Goal: Task Accomplishment & Management: Manage account settings

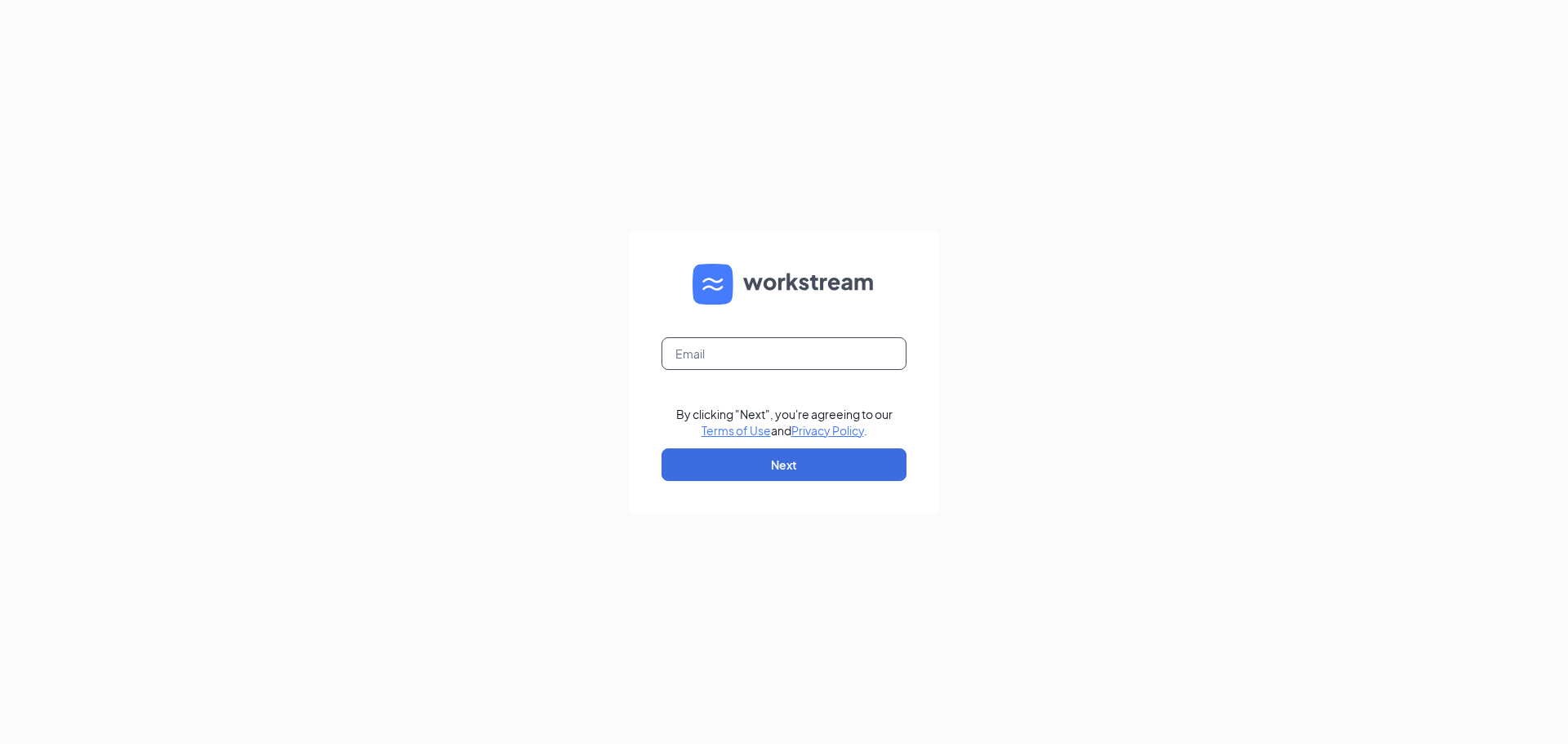
click at [868, 352] on input "text" at bounding box center [784, 354] width 245 height 33
click at [0, 743] on com-1password-button at bounding box center [0, 744] width 0 height 0
click at [737, 366] on input "text" at bounding box center [784, 354] width 245 height 33
click at [722, 356] on input "text" at bounding box center [784, 354] width 245 height 33
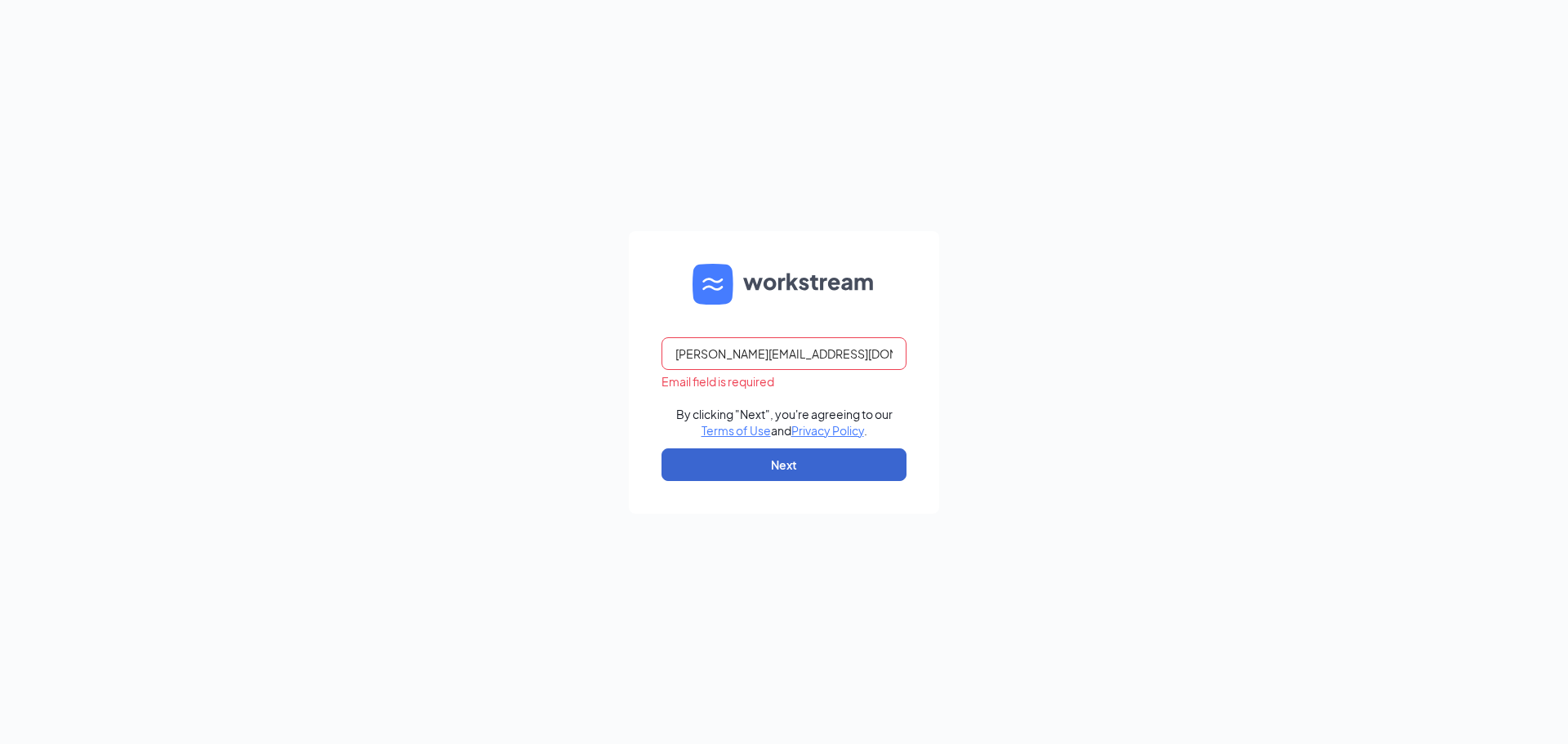
type input "jessica@piedmontprinting.com"
click at [846, 465] on button "Next" at bounding box center [784, 465] width 245 height 33
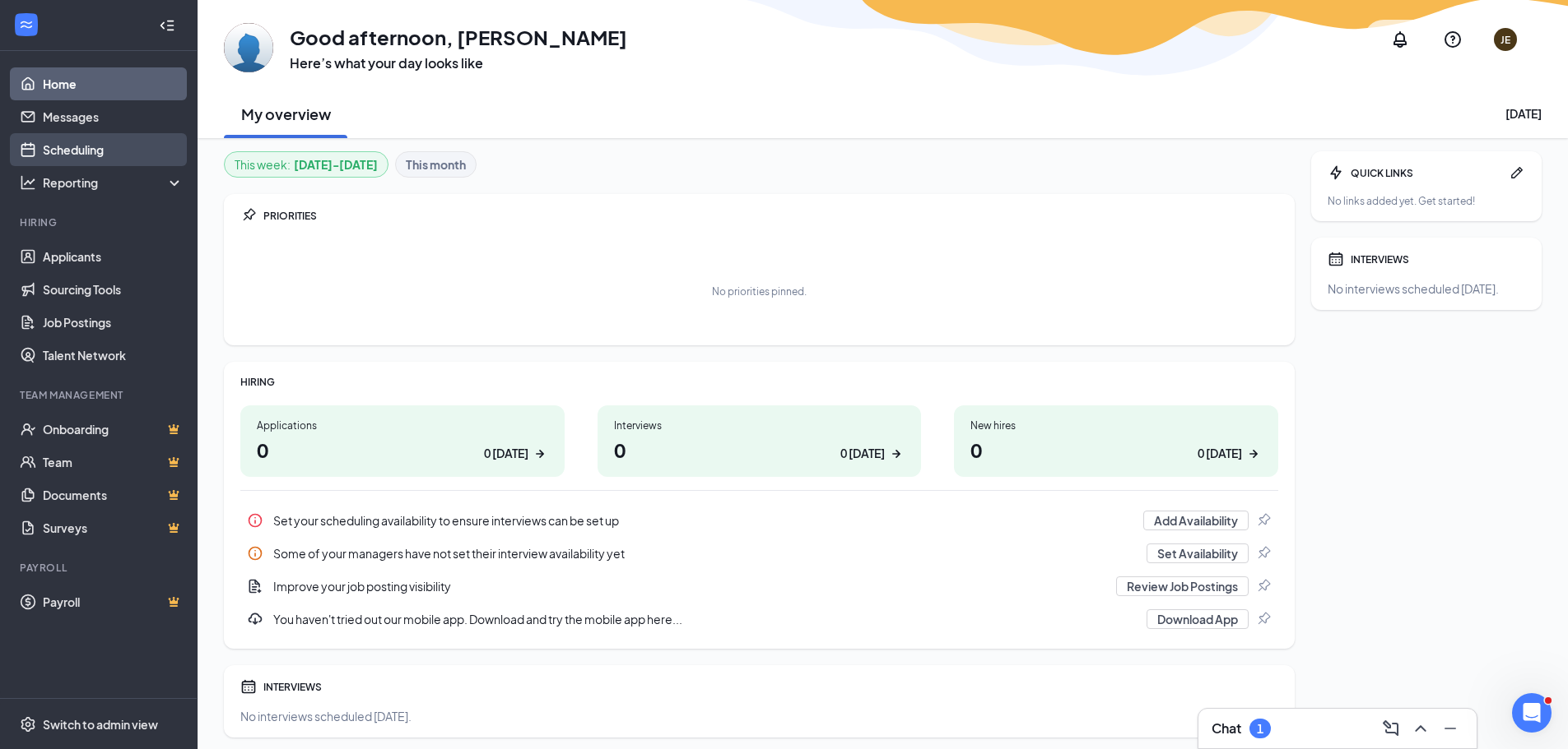
click at [93, 150] on link "Scheduling" at bounding box center [113, 149] width 141 height 33
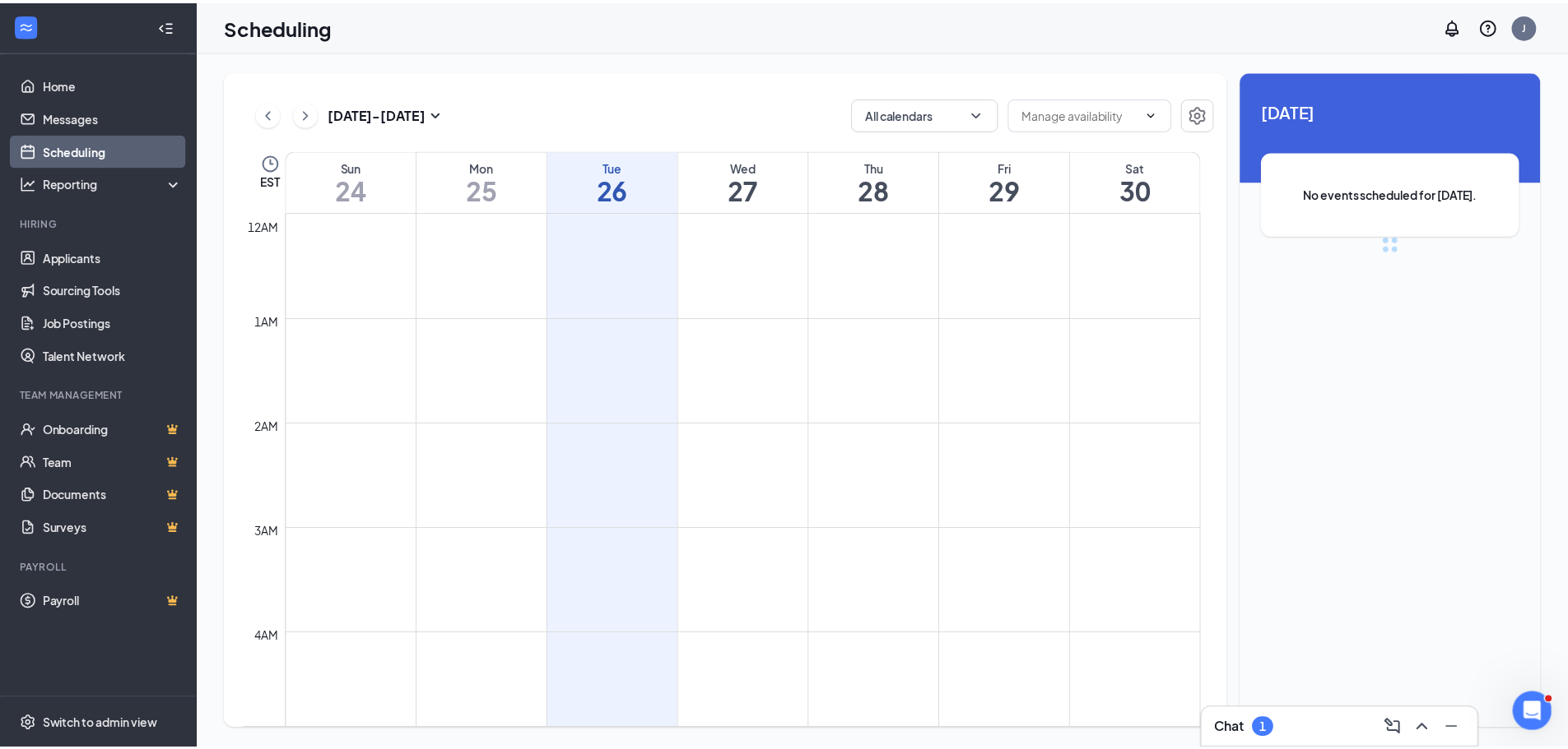
scroll to position [809, 0]
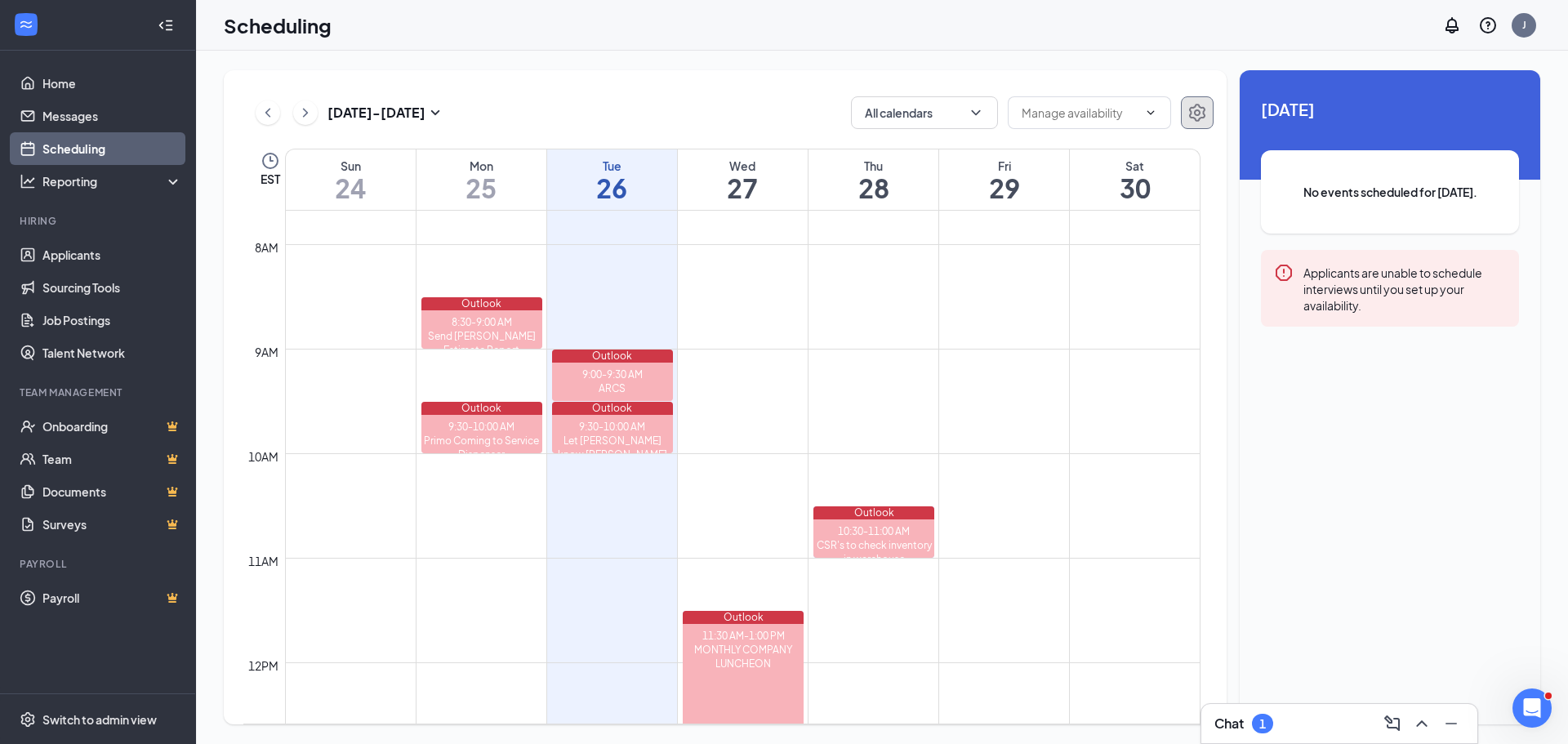
click at [1198, 114] on icon "Settings" at bounding box center [1197, 113] width 20 height 20
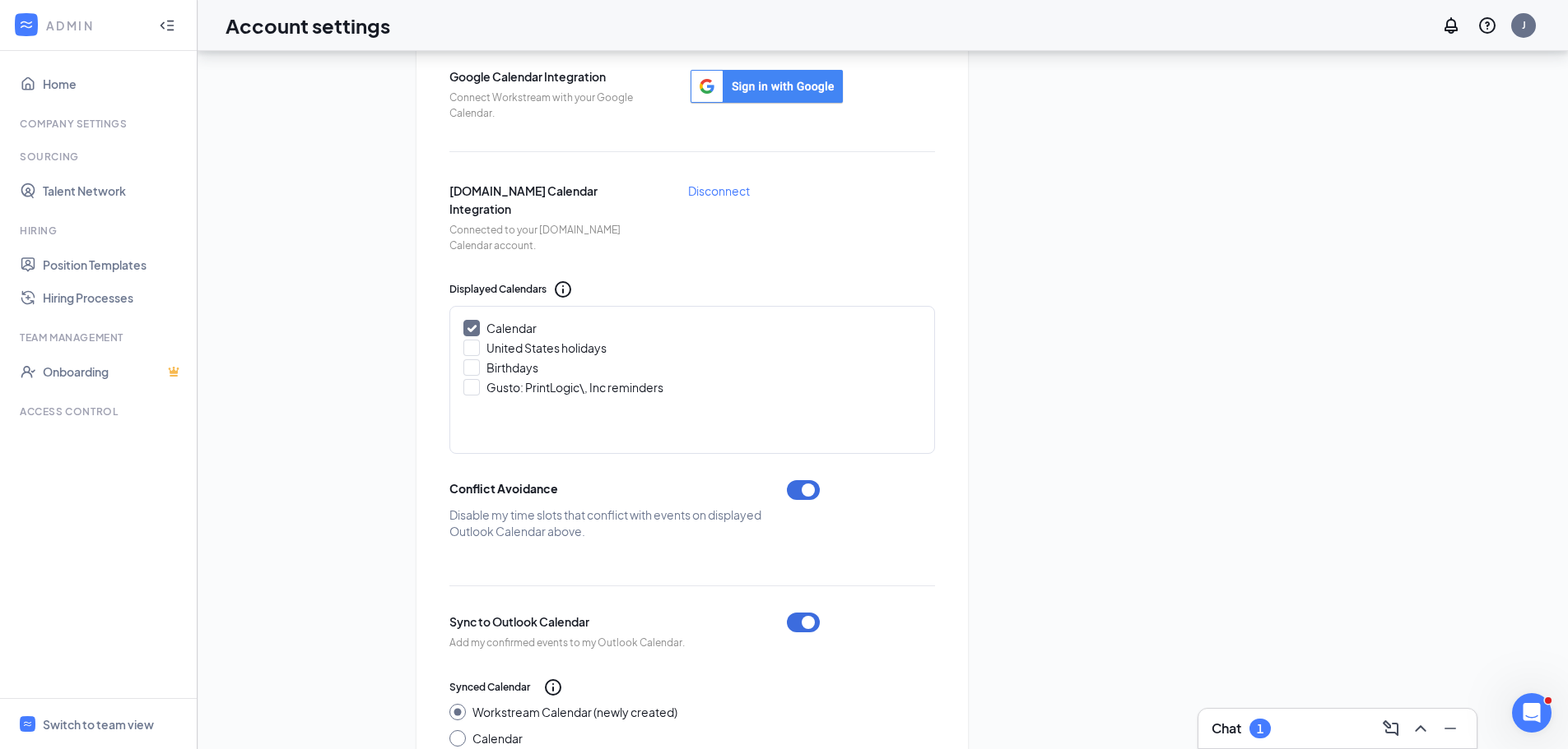
scroll to position [449, 0]
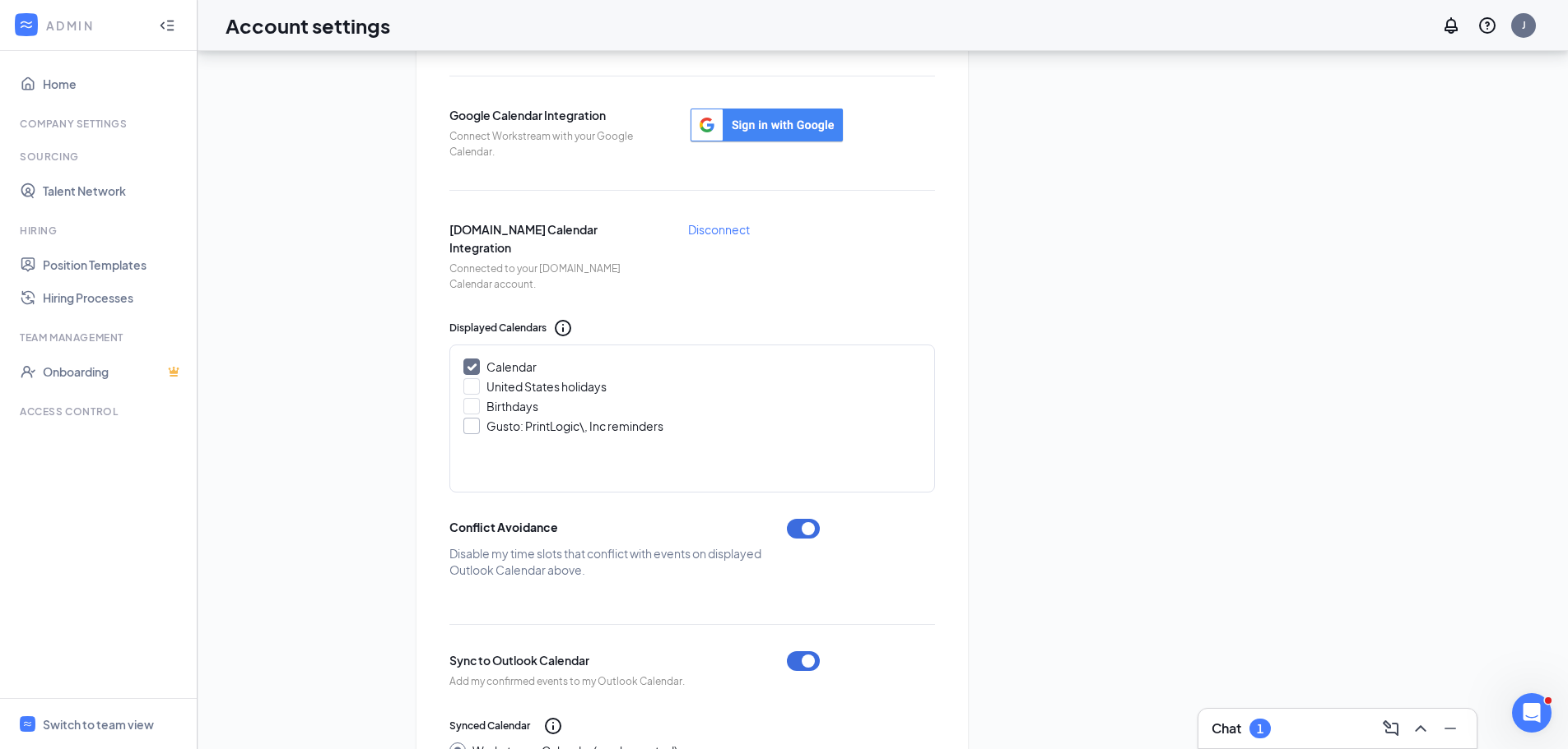
click at [472, 426] on input "Gusto: PrintLogic\, Inc reminders" at bounding box center [469, 424] width 12 height 12
checkbox input "true"
click at [478, 385] on div at bounding box center [471, 386] width 16 height 16
click at [475, 385] on input "United States holidays" at bounding box center [469, 384] width 12 height 12
checkbox input "true"
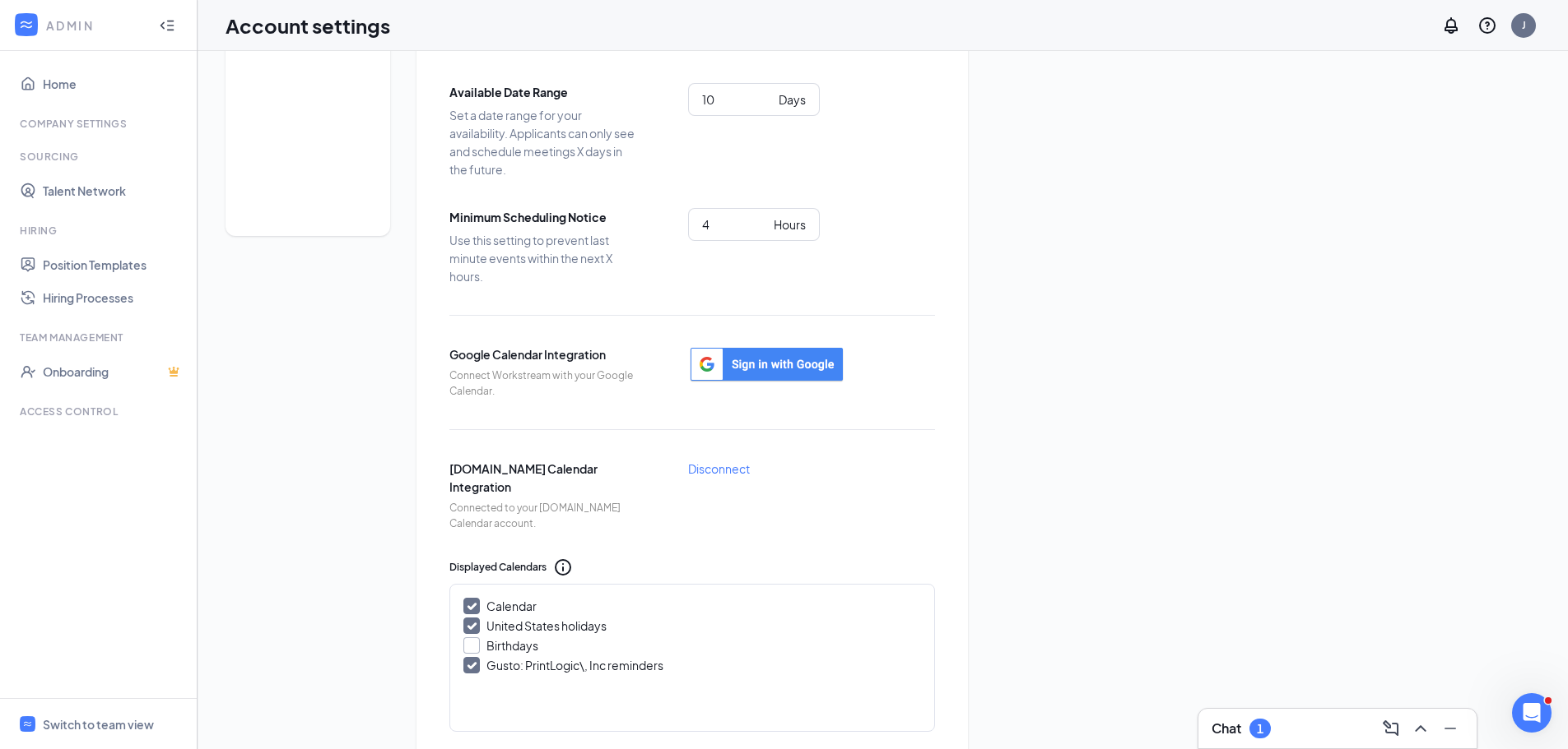
scroll to position [0, 0]
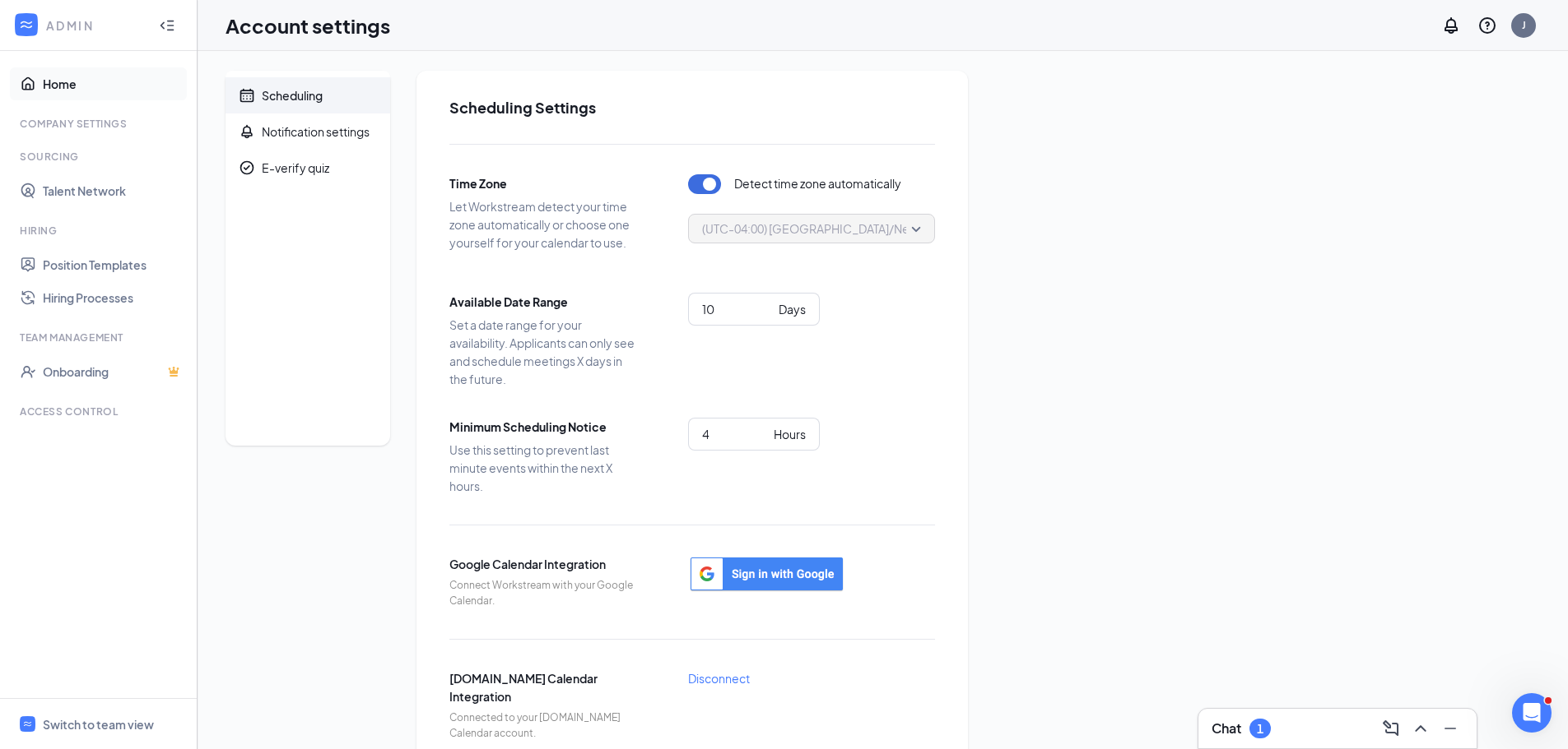
click at [64, 82] on link "Home" at bounding box center [113, 84] width 141 height 33
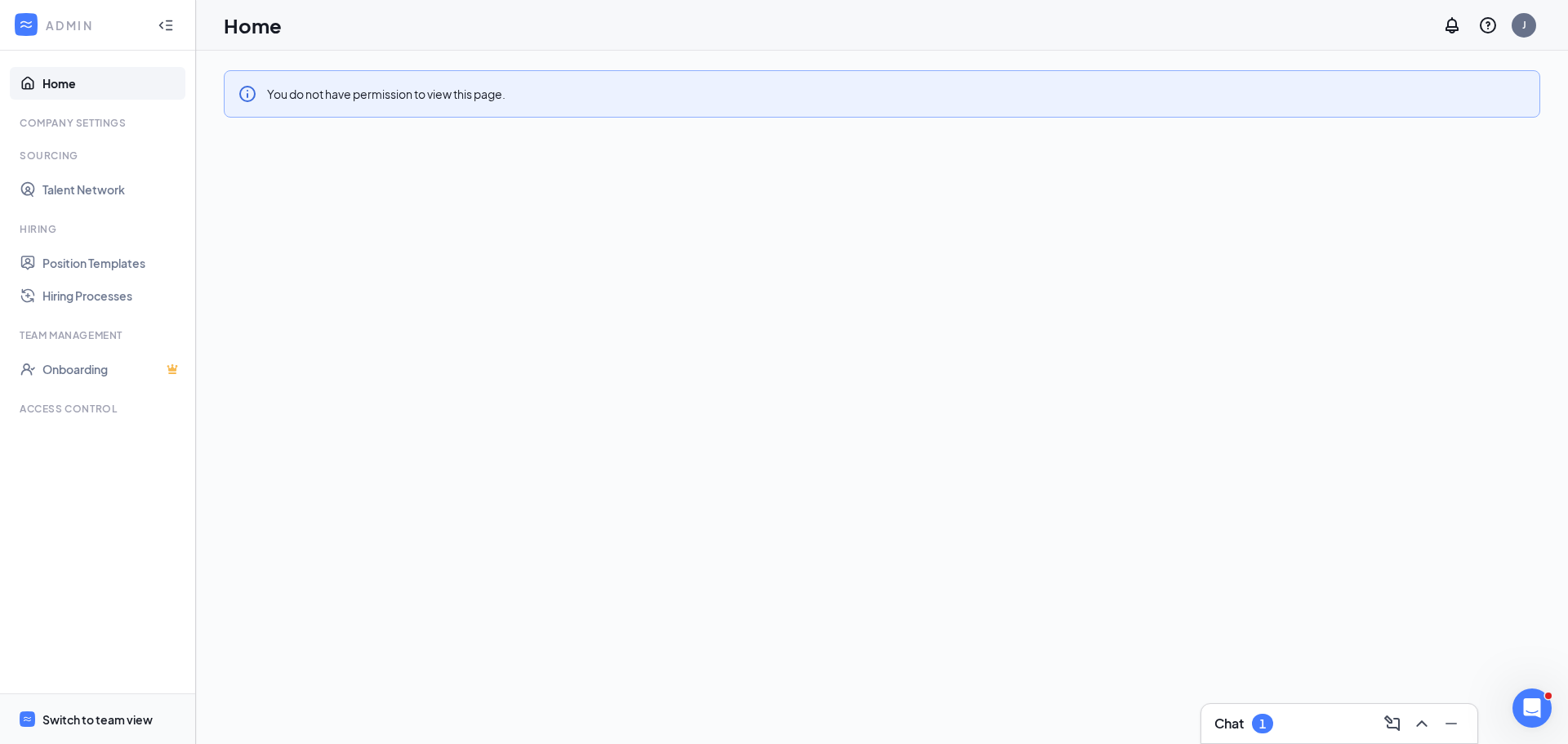
click at [131, 720] on div "Switch to team view" at bounding box center [97, 719] width 110 height 16
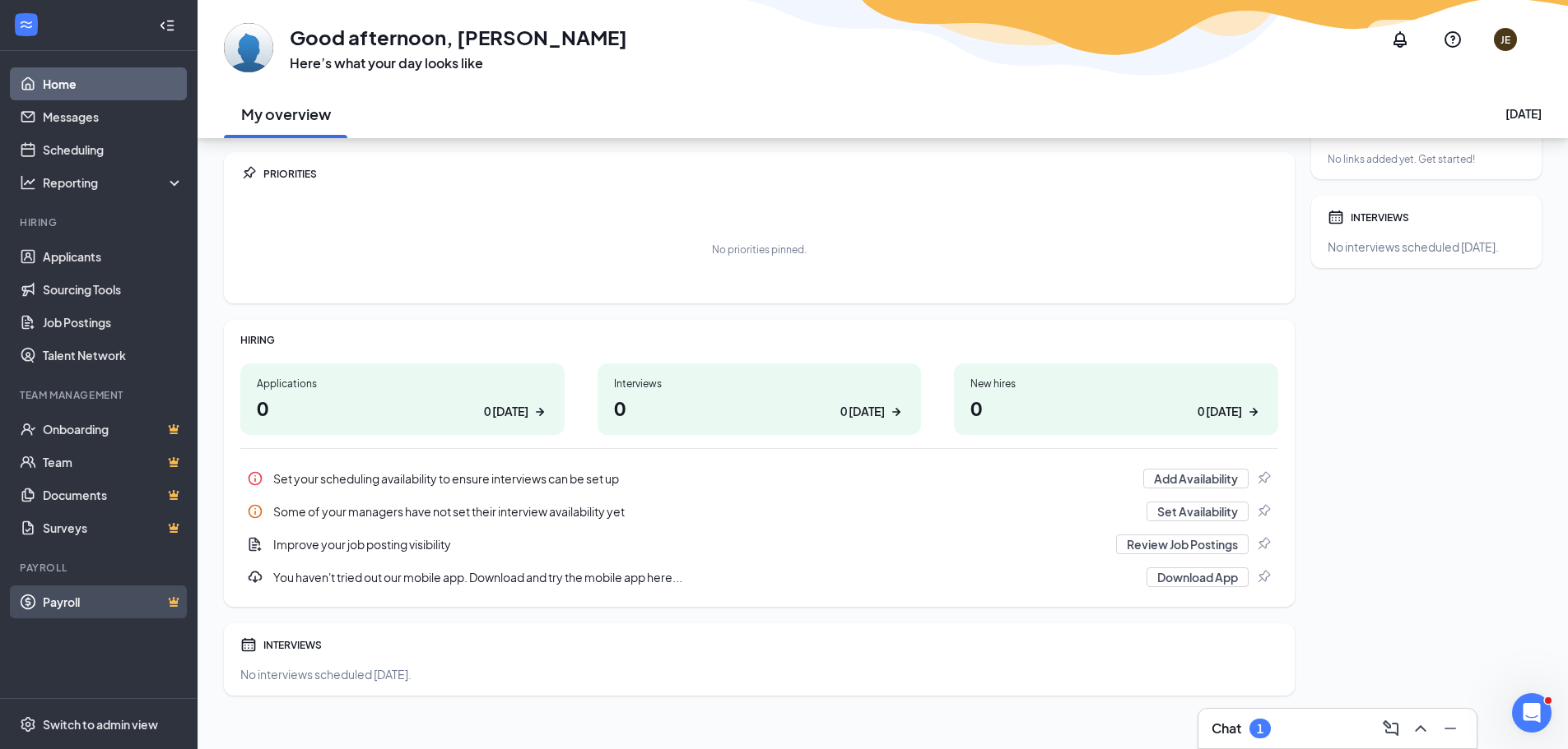
scroll to position [54, 0]
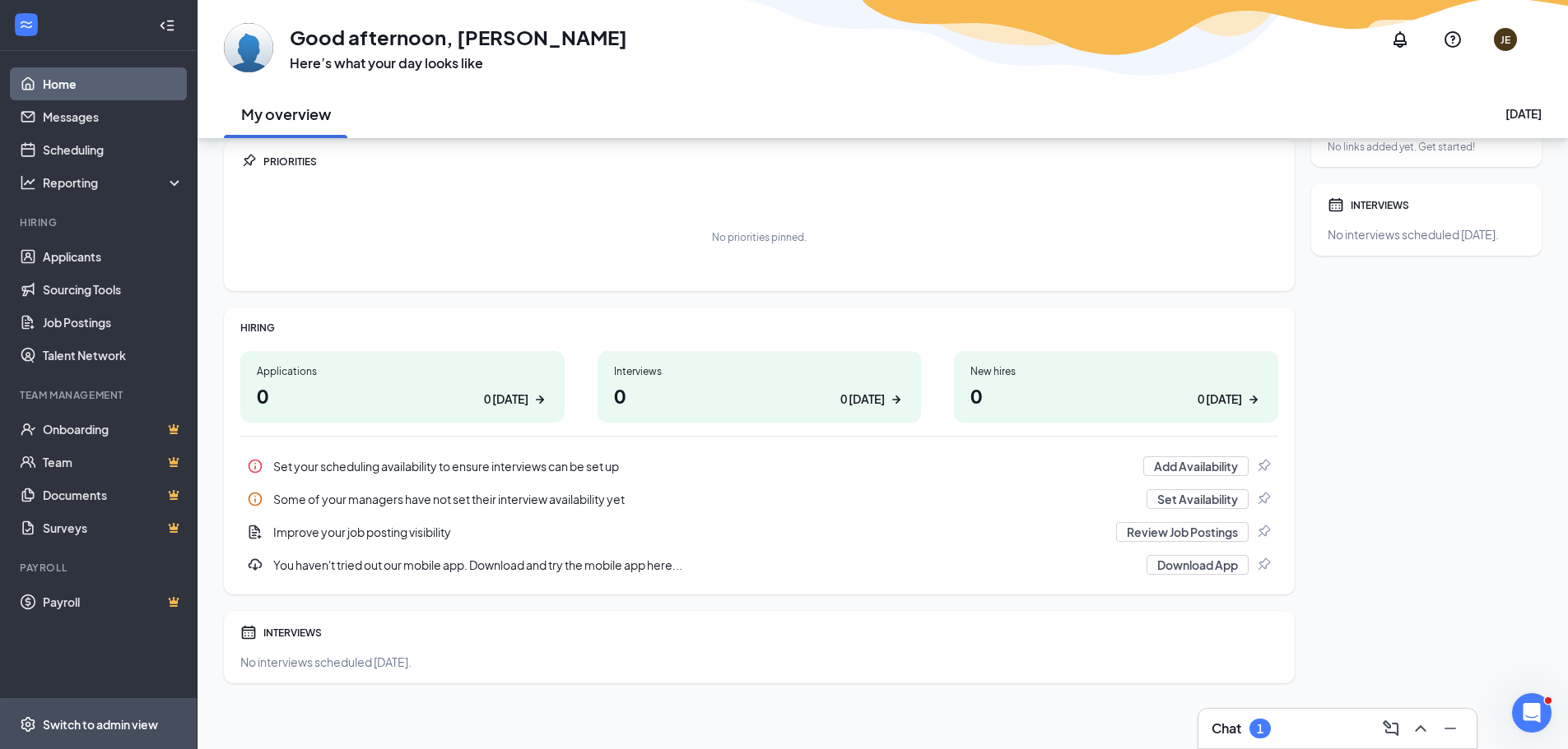
click at [95, 713] on span "Switch to admin view" at bounding box center [113, 724] width 141 height 50
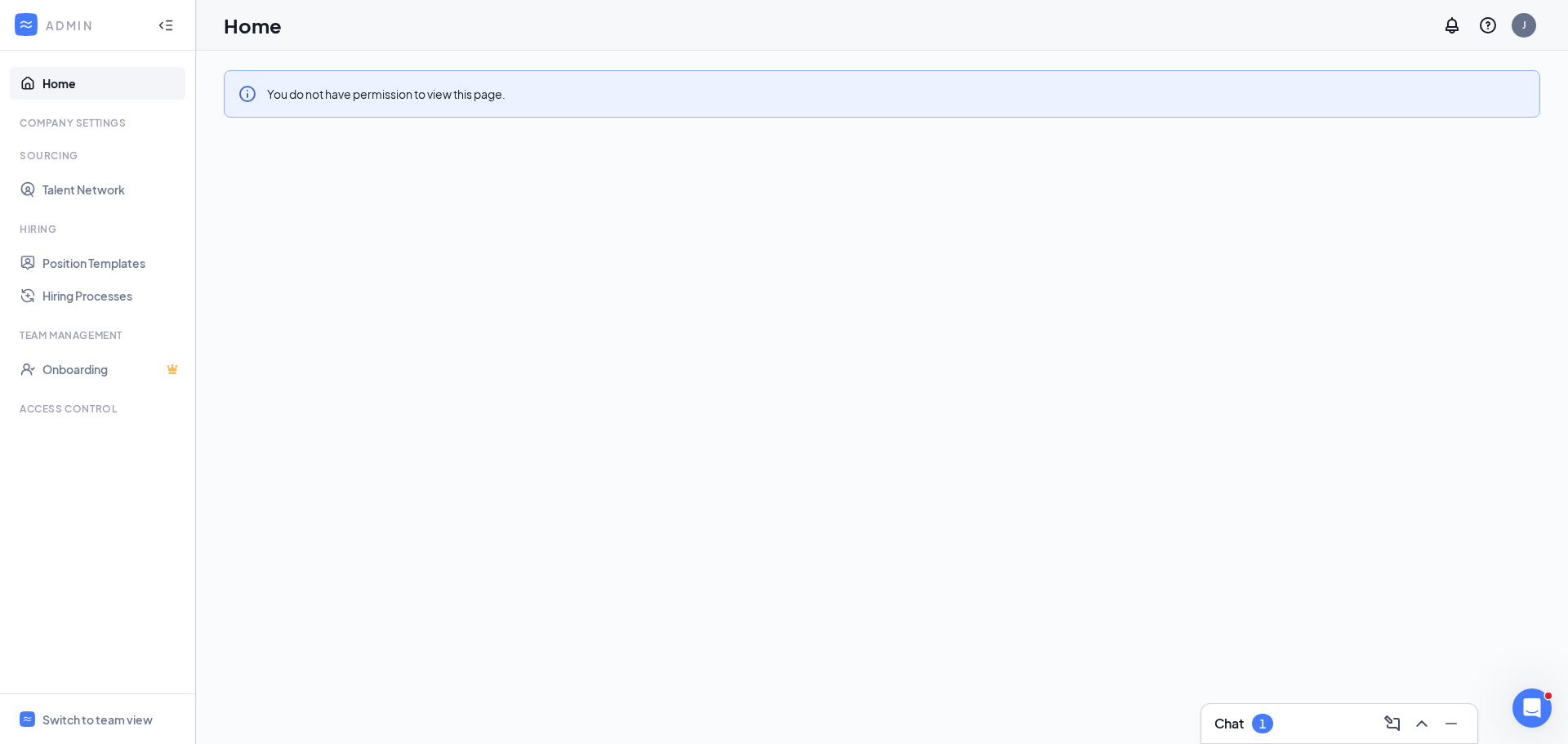
click at [30, 14] on div at bounding box center [26, 25] width 30 height 30
click at [89, 711] on div "Switch to team view" at bounding box center [97, 719] width 110 height 16
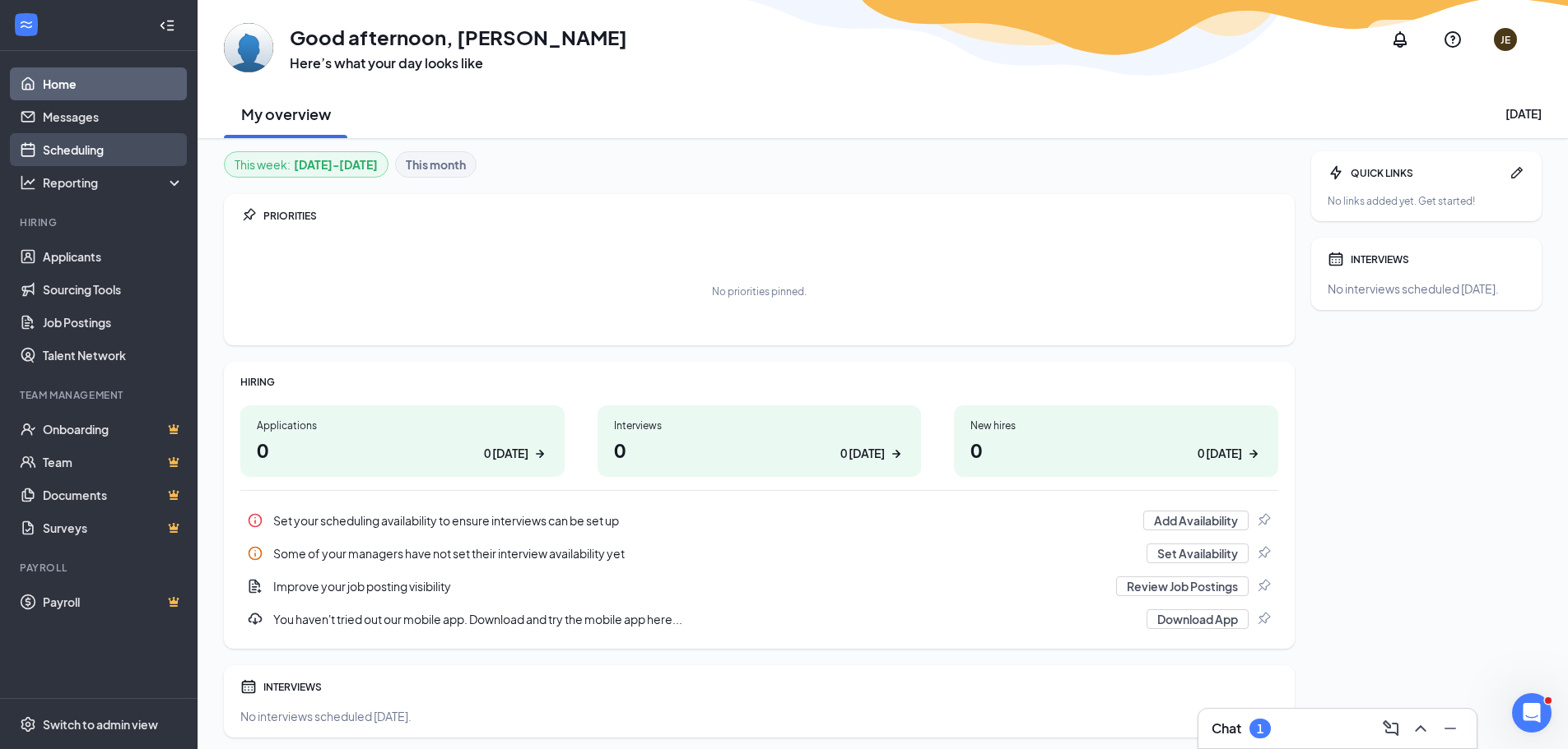
click at [81, 144] on link "Scheduling" at bounding box center [113, 149] width 141 height 33
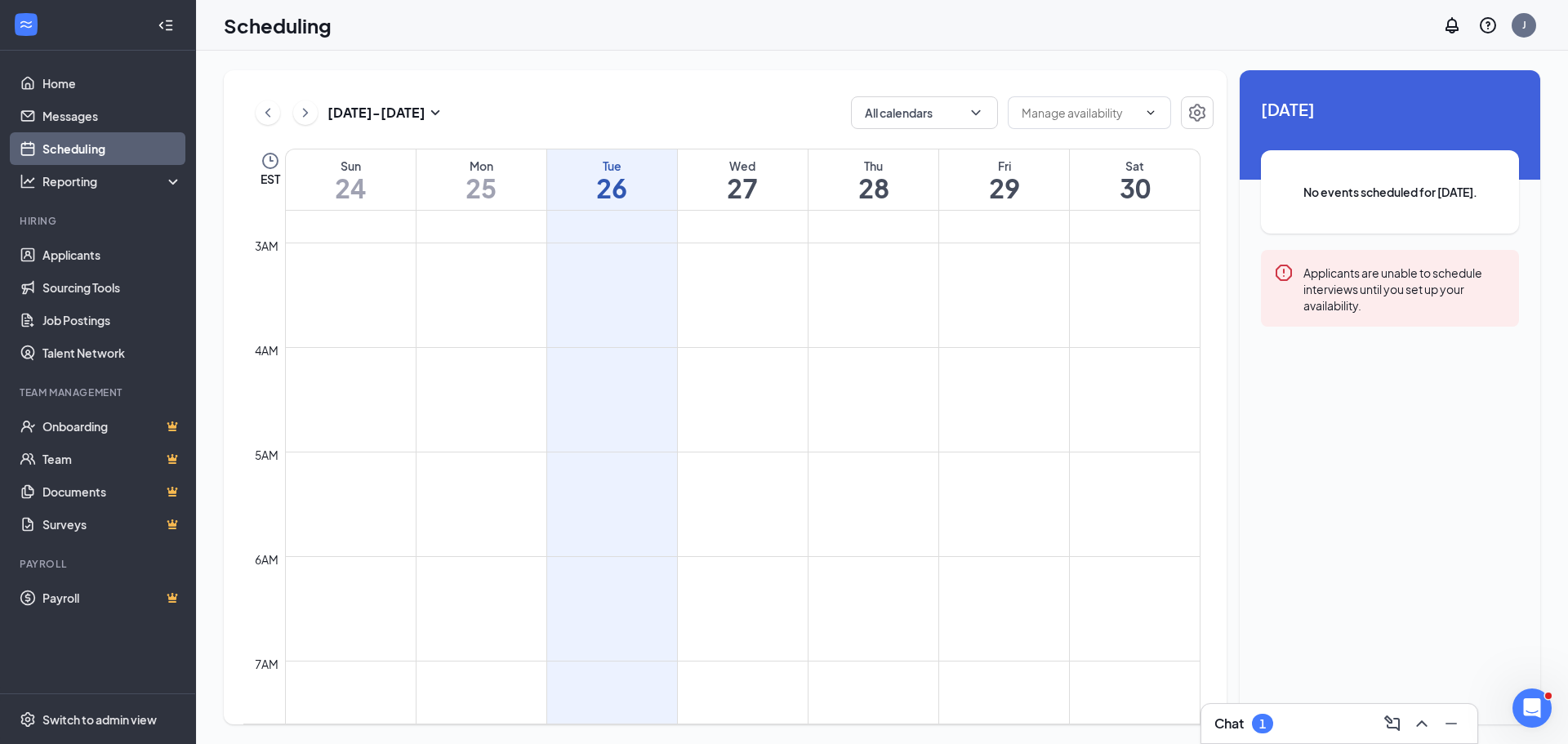
scroll to position [36, 0]
click at [984, 113] on icon "ChevronDown" at bounding box center [975, 112] width 16 height 16
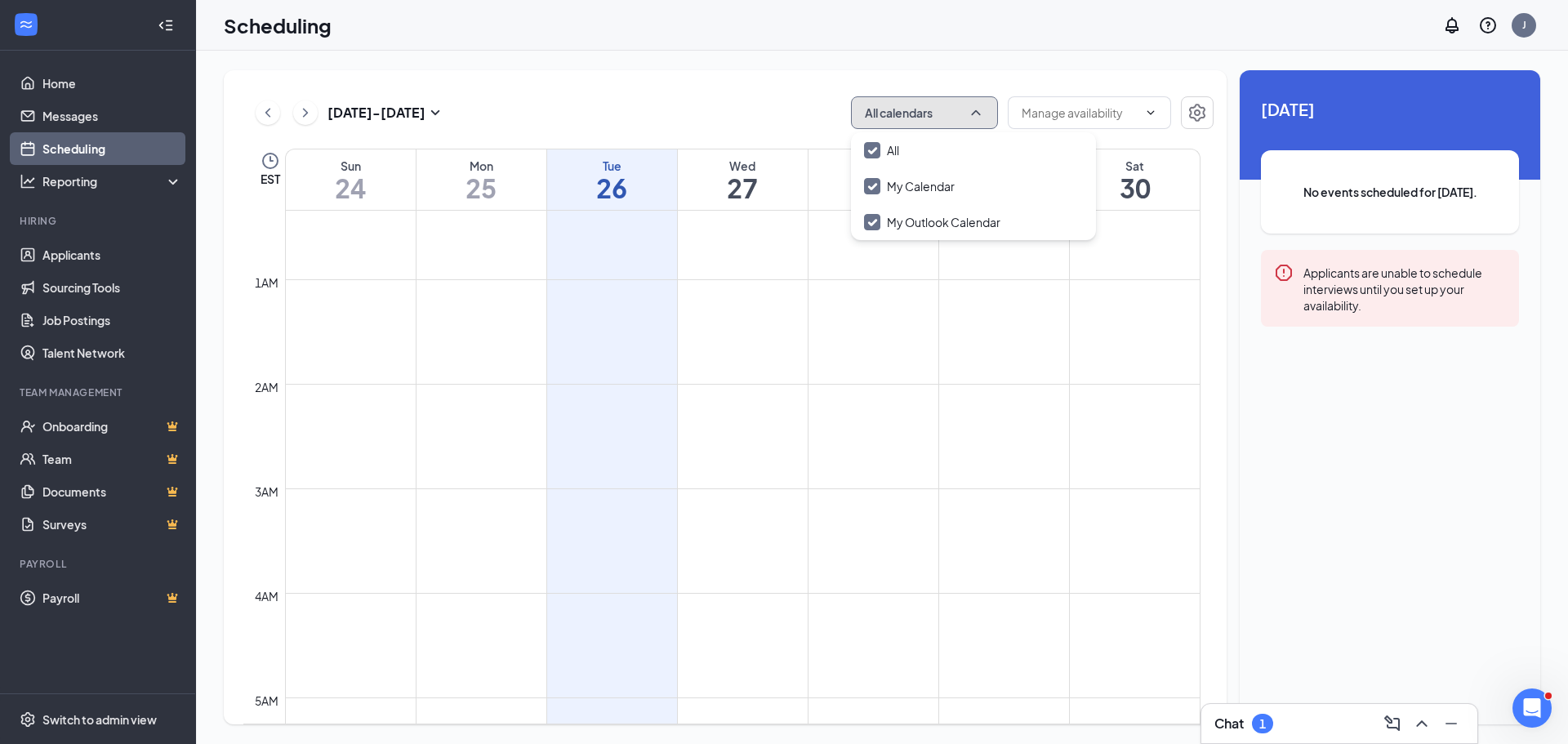
click at [984, 113] on icon "ChevronUp" at bounding box center [975, 112] width 16 height 16
click at [1147, 108] on icon "ChevronDown" at bounding box center [1151, 113] width 13 height 13
click at [772, 104] on div "[DATE] - [DATE] All calendars" at bounding box center [729, 113] width 970 height 33
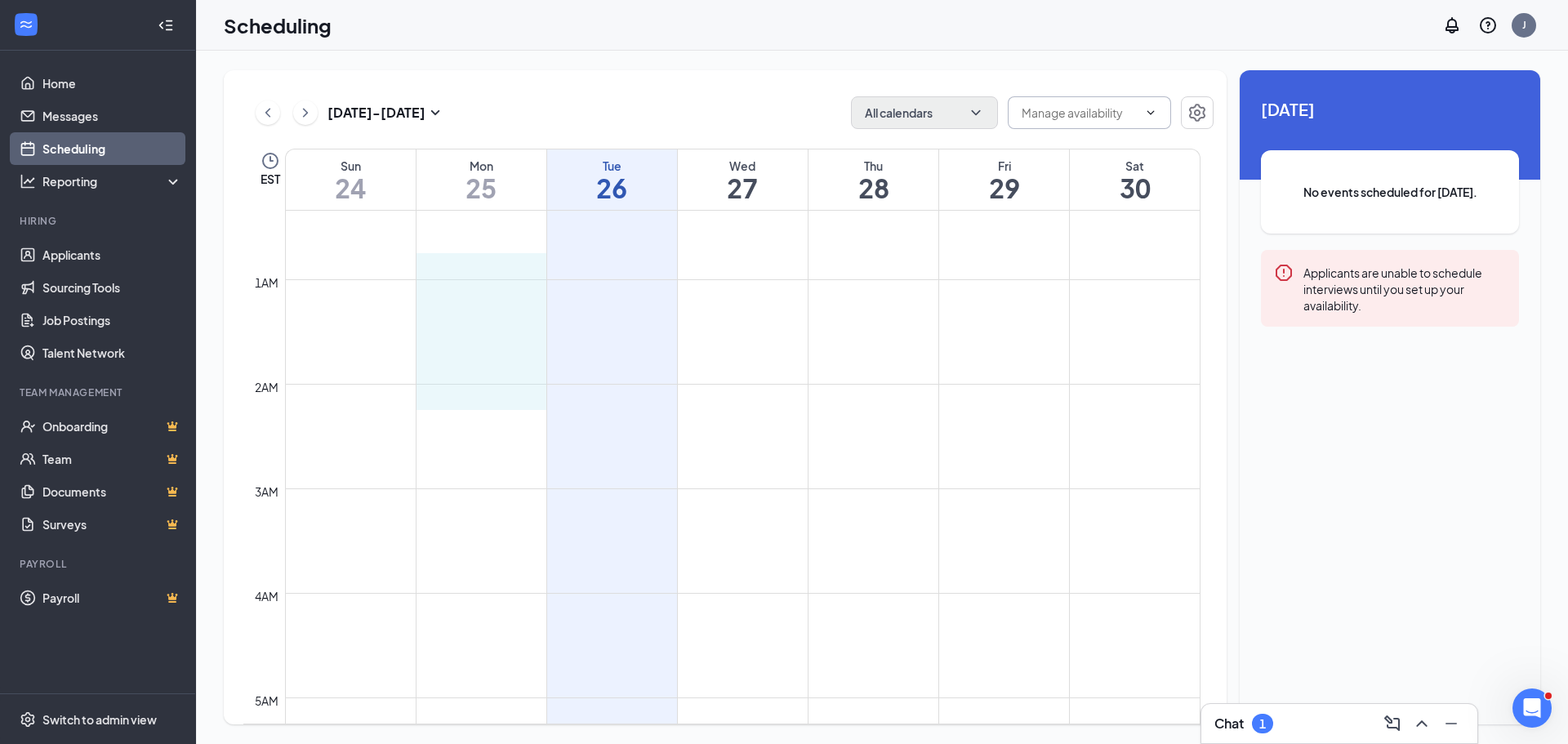
drag, startPoint x: 486, startPoint y: 257, endPoint x: 487, endPoint y: 396, distance: 139.0
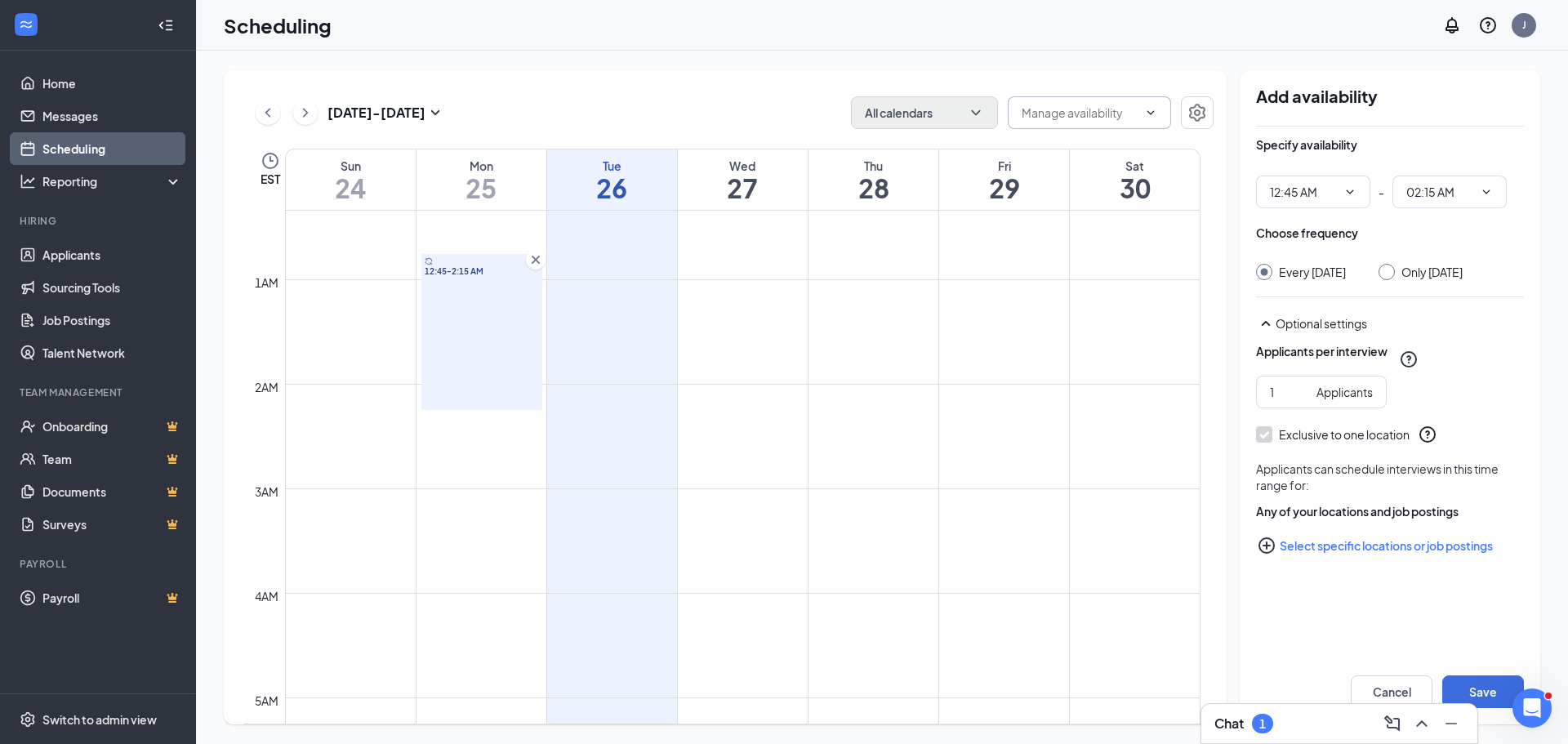
type input "12:45 AM"
type input "02:15 AM"
click at [534, 257] on icon "Cross" at bounding box center [535, 259] width 9 height 9
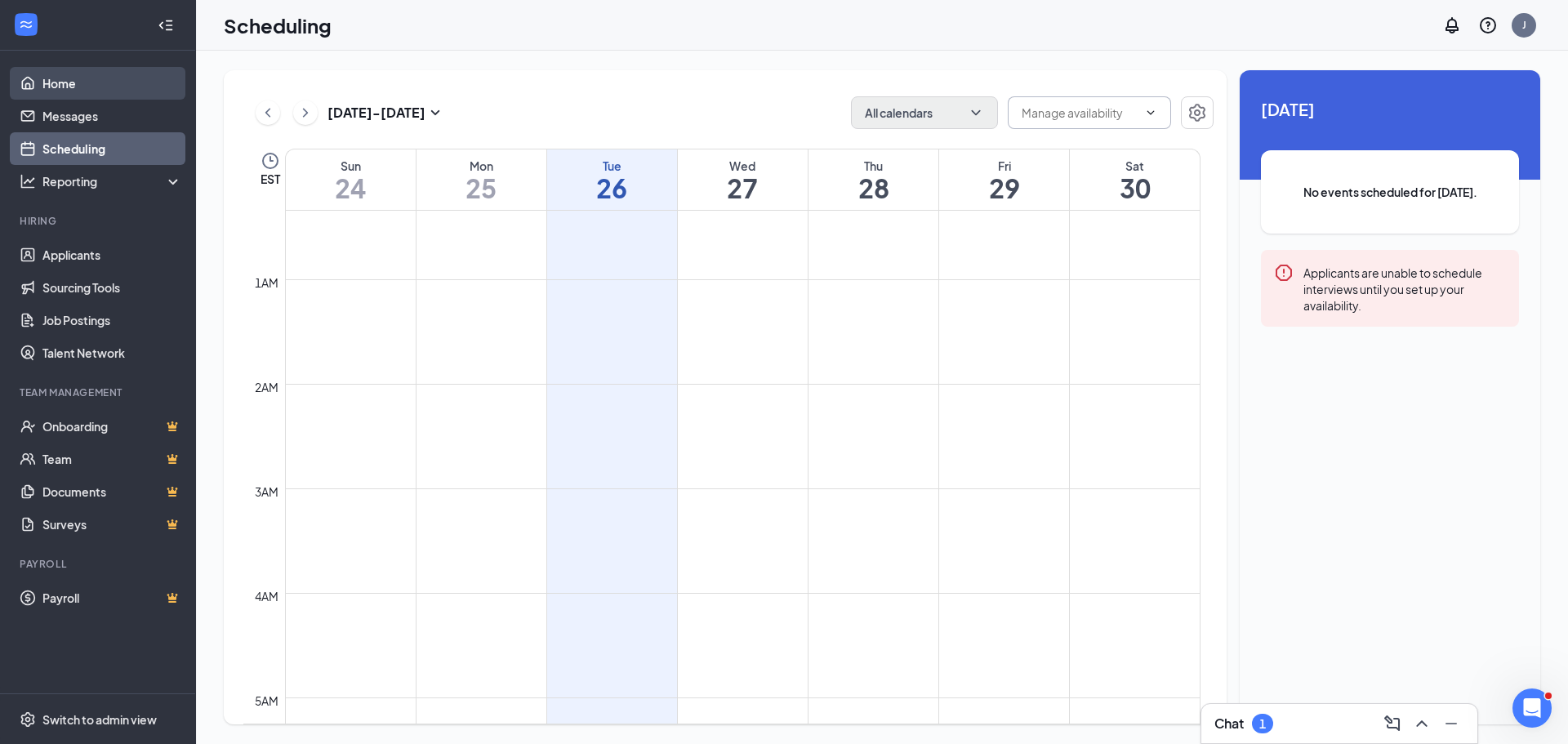
click at [61, 87] on link "Home" at bounding box center [112, 83] width 140 height 33
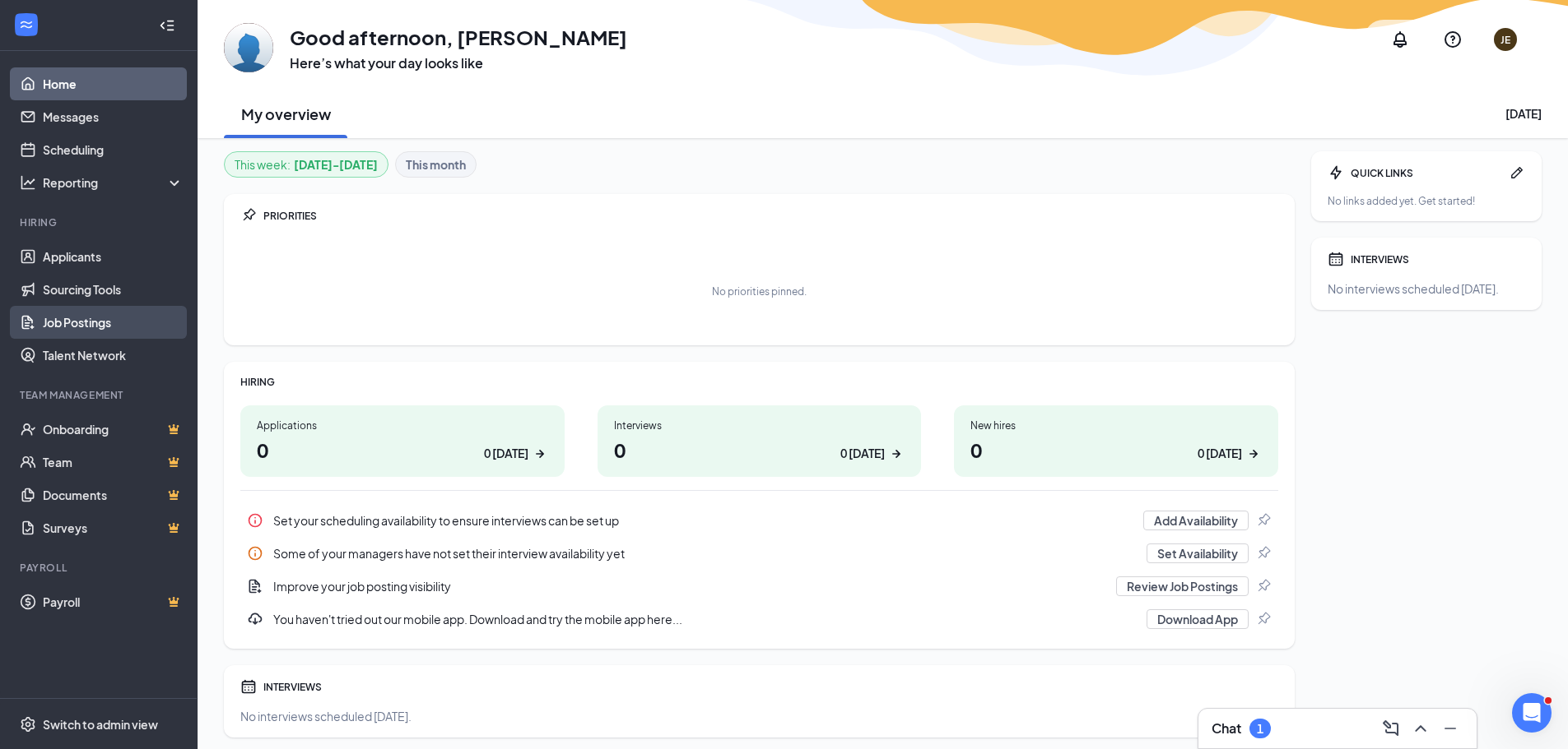
click at [75, 320] on link "Job Postings" at bounding box center [113, 323] width 141 height 33
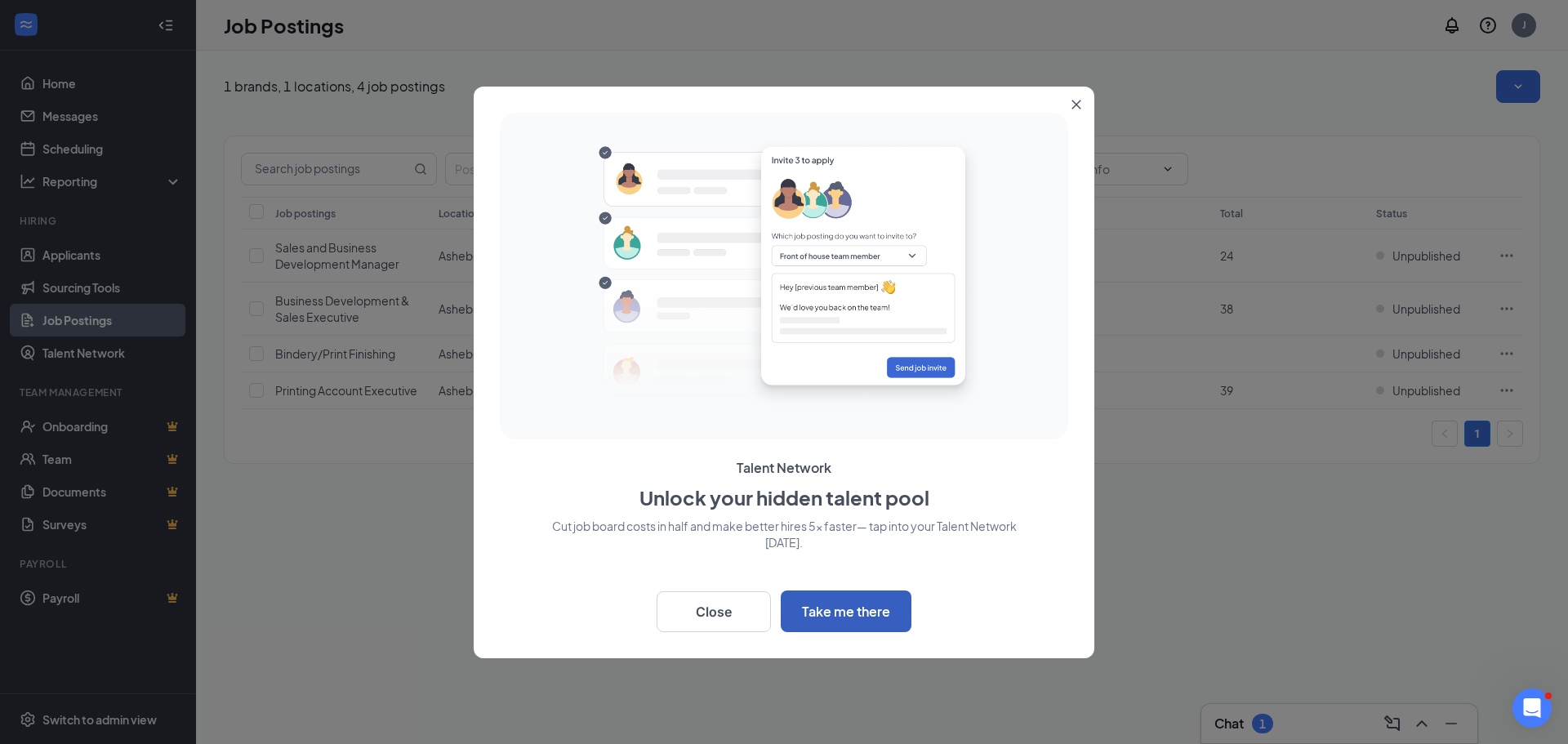
click at [866, 613] on button "Take me there" at bounding box center [846, 612] width 131 height 42
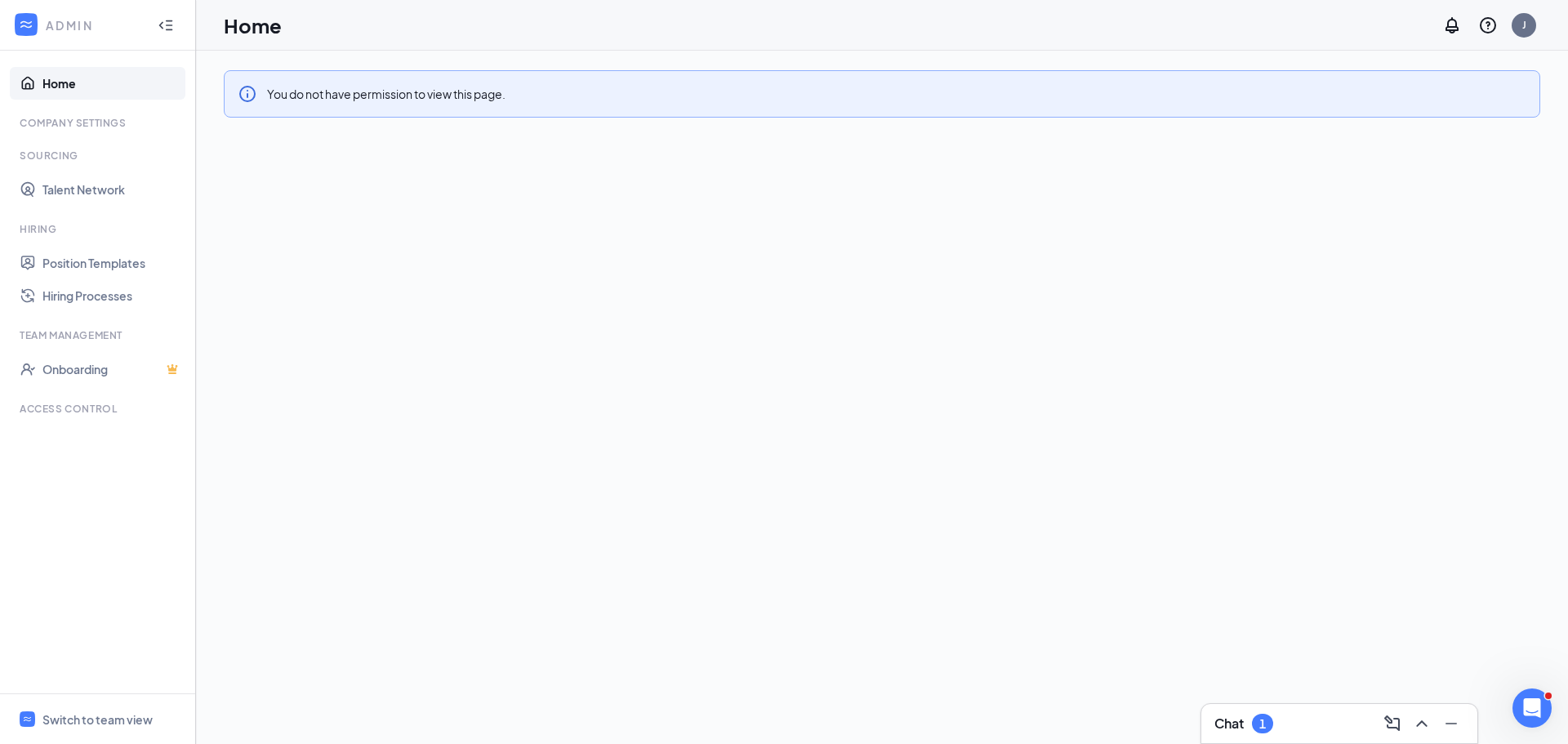
click at [30, 17] on icon "WorkstreamLogo" at bounding box center [26, 24] width 16 height 16
